Goal: Information Seeking & Learning: Learn about a topic

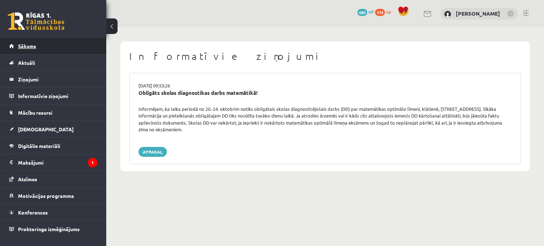
click at [31, 44] on span "Sākums" at bounding box center [27, 46] width 18 height 6
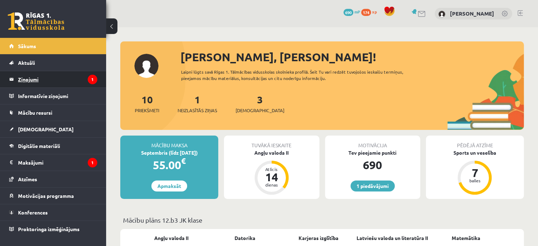
click at [34, 75] on legend "Ziņojumi 1" at bounding box center [57, 79] width 79 height 16
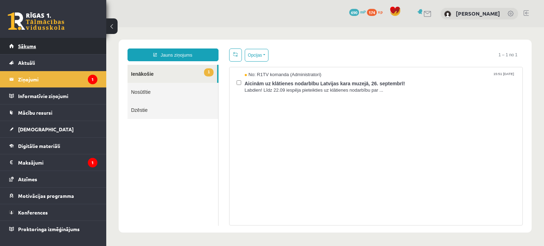
click at [48, 47] on link "Sākums" at bounding box center [53, 46] width 88 height 16
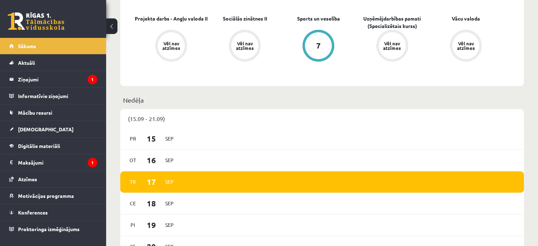
scroll to position [274, 0]
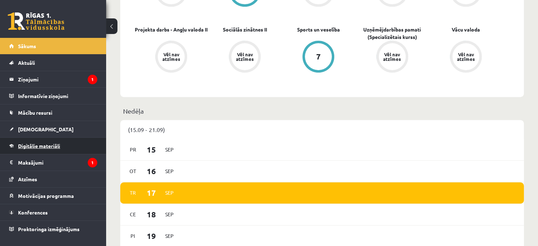
click at [50, 145] on span "Digitālie materiāli" at bounding box center [39, 146] width 42 height 6
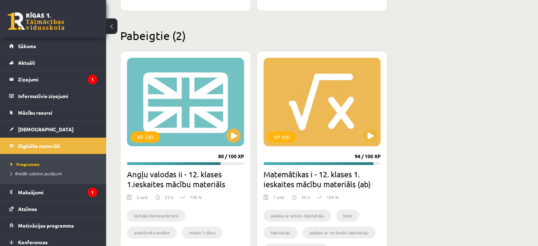
scroll to position [670, 0]
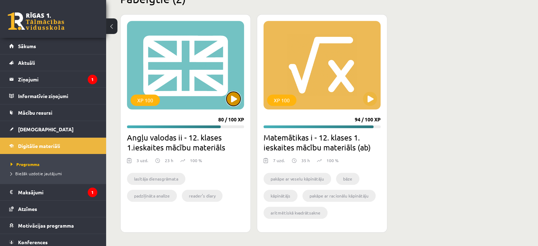
click at [237, 98] on button at bounding box center [234, 99] width 14 height 14
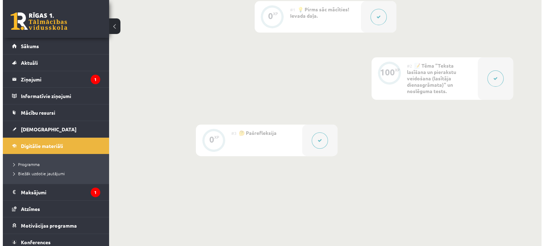
scroll to position [161, 0]
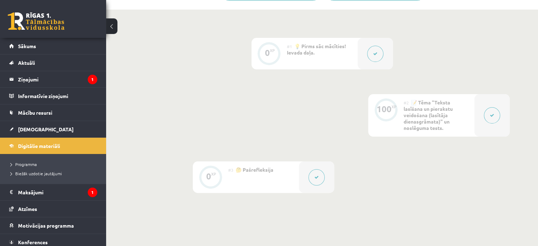
click at [491, 116] on icon at bounding box center [492, 115] width 4 height 4
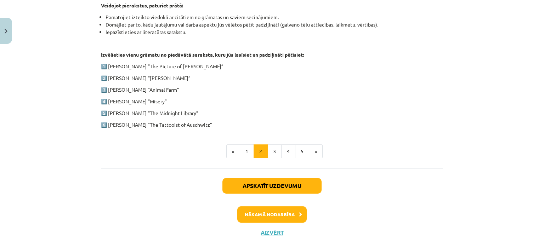
scroll to position [386, 0]
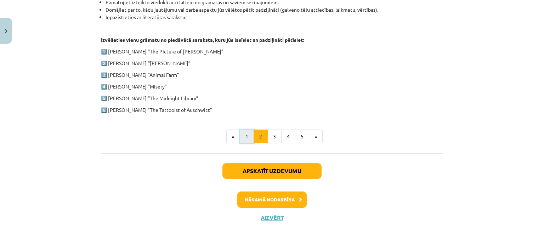
click at [244, 136] on button "1" at bounding box center [247, 137] width 14 height 14
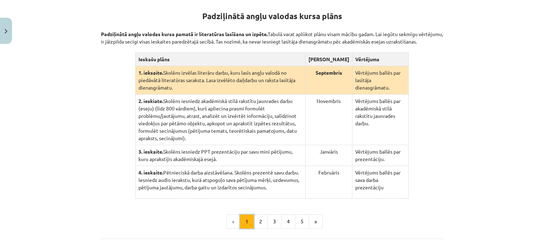
scroll to position [138, 0]
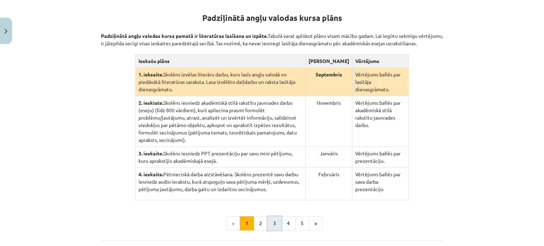
click at [271, 216] on button "3" at bounding box center [274, 223] width 14 height 14
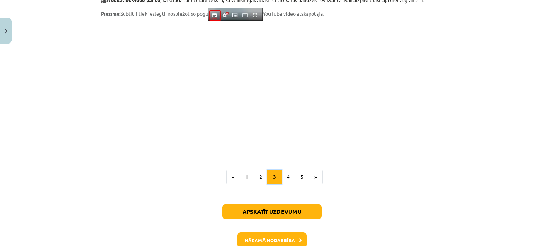
scroll to position [627, 0]
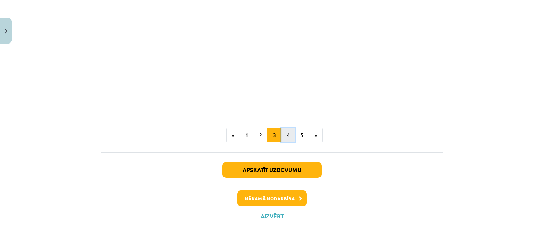
click at [286, 133] on button "4" at bounding box center [288, 135] width 14 height 14
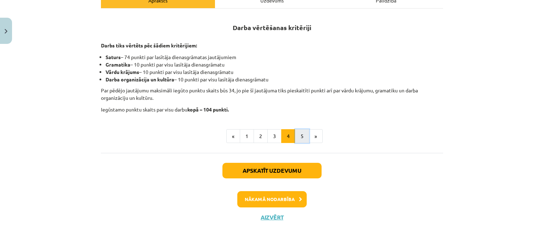
click at [296, 137] on button "5" at bounding box center [302, 136] width 14 height 14
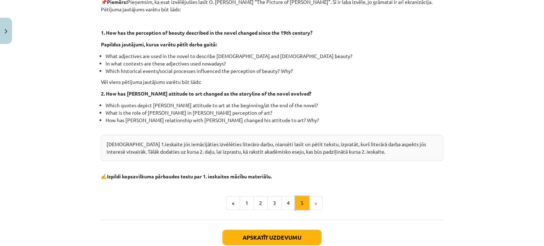
scroll to position [194, 0]
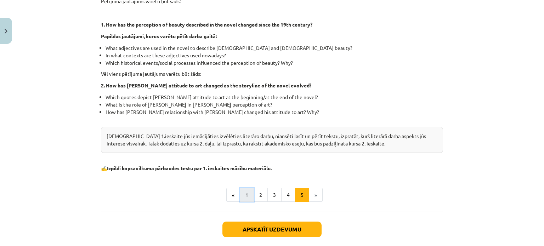
click at [245, 195] on button "1" at bounding box center [247, 195] width 14 height 14
click at [245, 222] on button "Apskatīt uzdevumu" at bounding box center [271, 230] width 99 height 16
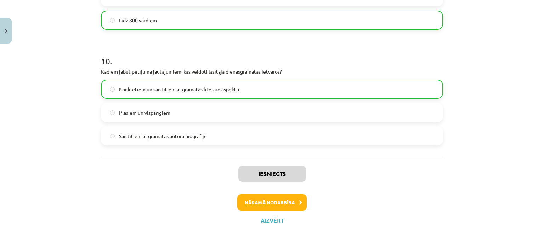
scroll to position [1161, 0]
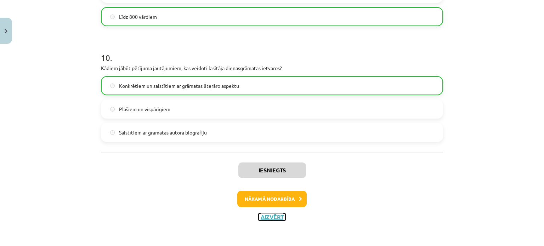
click at [263, 216] on button "Aizvērt" at bounding box center [271, 216] width 27 height 7
click at [263, 216] on div "Iesniegts Nākamā nodarbība Aizvērt" at bounding box center [272, 189] width 342 height 72
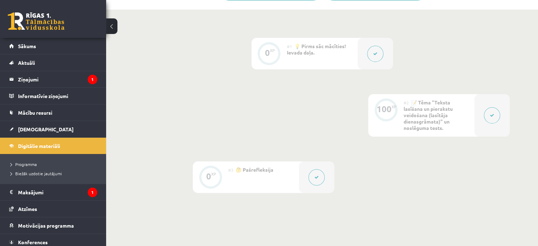
click at [486, 115] on button at bounding box center [492, 115] width 16 height 16
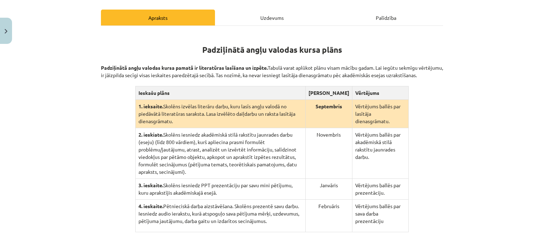
scroll to position [106, 0]
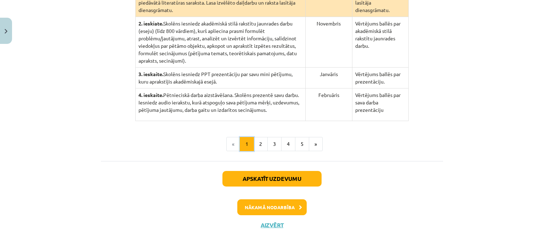
click at [249, 137] on button "1" at bounding box center [247, 144] width 14 height 14
click at [249, 136] on div "Padziļinātā angļu valodas kursa plāns Padziļinātā angļu valodas kursa pamatā ir…" at bounding box center [272, 36] width 342 height 230
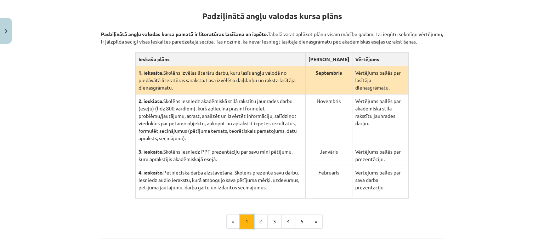
scroll to position [138, 0]
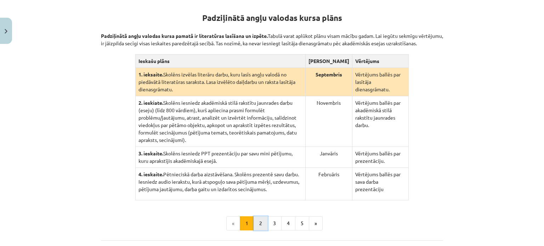
click at [258, 216] on button "2" at bounding box center [260, 223] width 14 height 14
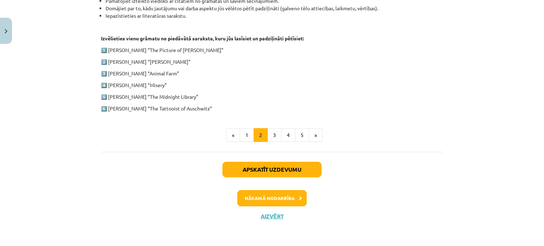
scroll to position [386, 0]
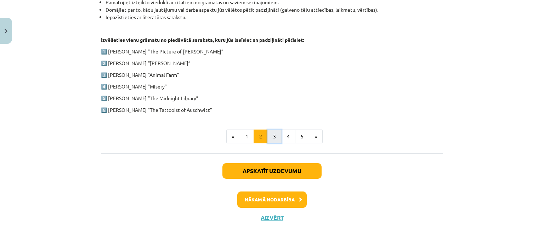
click at [273, 133] on button "3" at bounding box center [274, 137] width 14 height 14
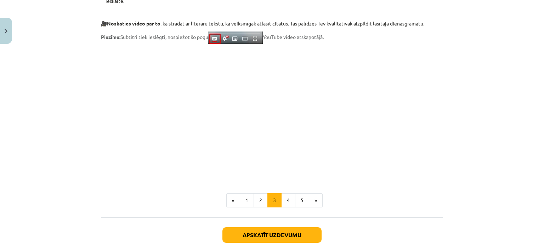
scroll to position [562, 0]
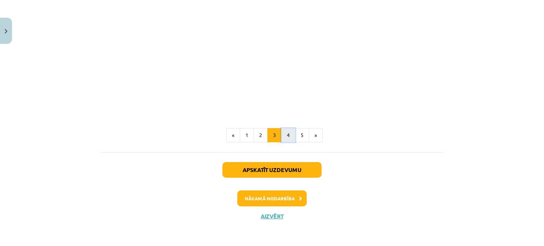
click at [282, 134] on button "4" at bounding box center [288, 135] width 14 height 14
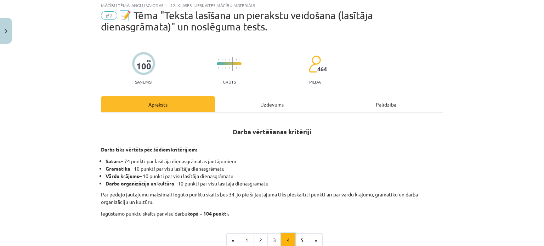
scroll to position [17, 0]
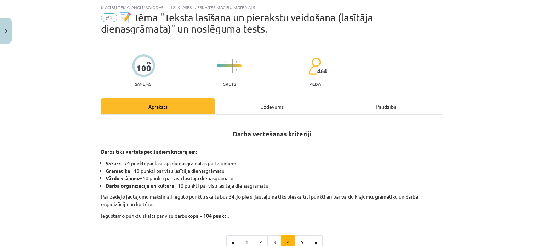
click at [73, 117] on div "Mācību tēma: Angļu valodas ii - 12. klases 1.ieskaites mācību materiāls #2 📝 Tē…" at bounding box center [272, 123] width 544 height 246
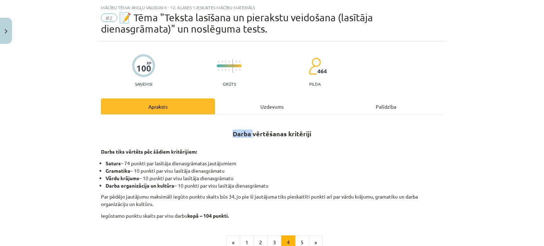
click at [73, 117] on div "Mācību tēma: Angļu valodas ii - 12. klases 1.ieskaites mācību materiāls #2 📝 Tē…" at bounding box center [272, 123] width 544 height 246
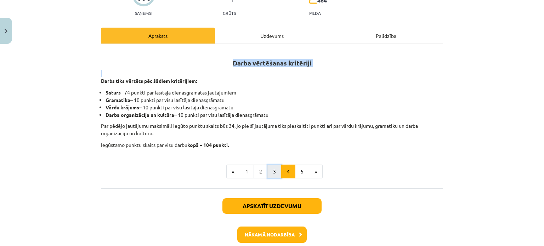
click at [273, 171] on button "3" at bounding box center [274, 172] width 14 height 14
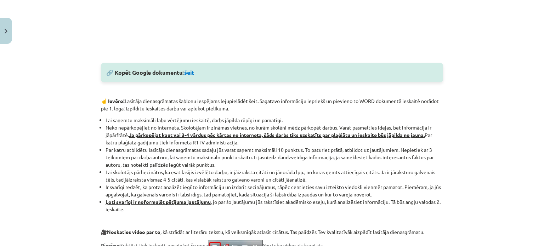
scroll to position [354, 0]
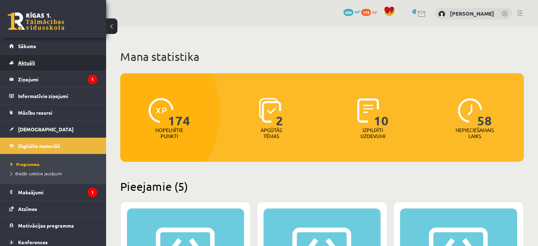
scroll to position [670, 0]
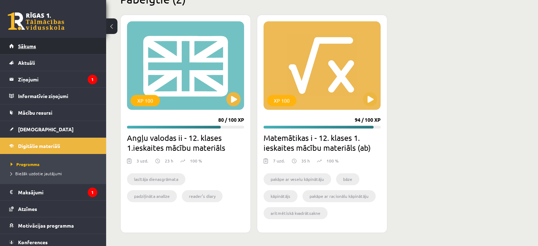
click at [24, 45] on span "Sākums" at bounding box center [27, 46] width 18 height 6
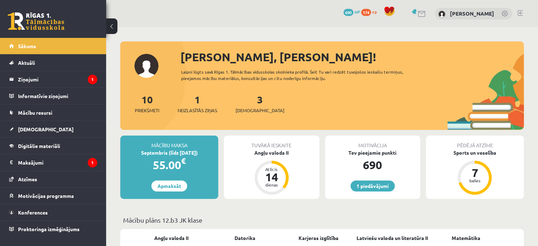
click at [180, 11] on div "1 Dāvanas 690 mP 174 xp Kristīne Vītola" at bounding box center [322, 13] width 432 height 27
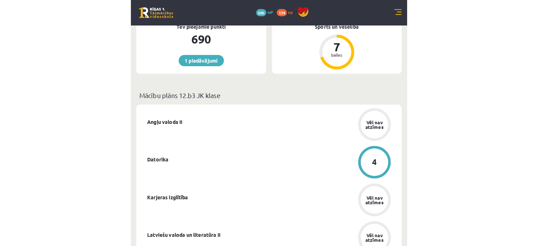
scroll to position [211, 0]
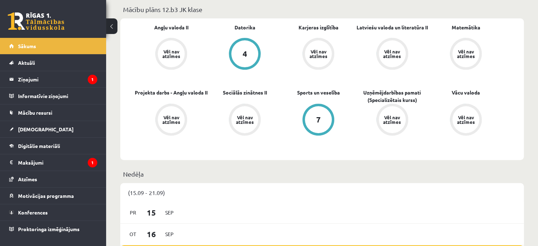
drag, startPoint x: 212, startPoint y: 55, endPoint x: 216, endPoint y: 52, distance: 5.3
click at [212, 55] on link "4" at bounding box center [245, 54] width 74 height 33
